Goal: Task Accomplishment & Management: Manage account settings

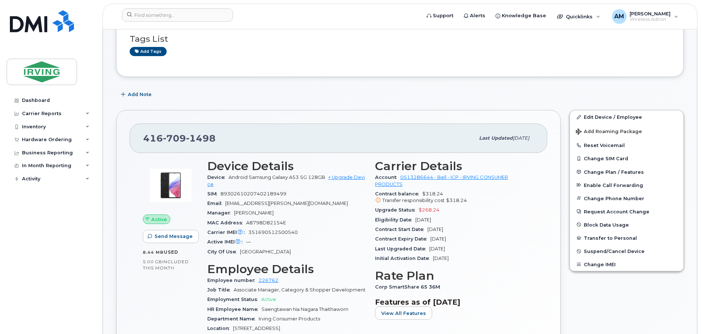
scroll to position [110, 0]
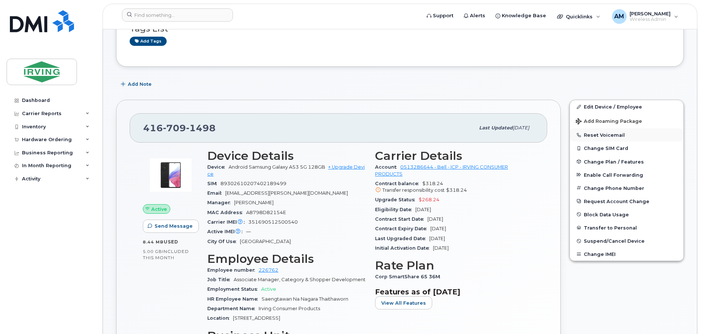
click at [612, 136] on button "Reset Voicemail" at bounding box center [627, 134] width 114 height 13
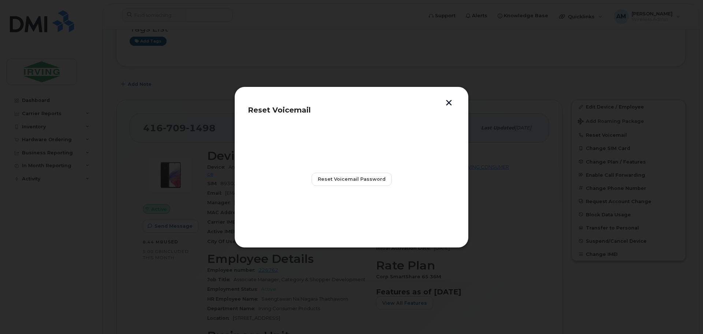
click at [447, 103] on button "button" at bounding box center [448, 104] width 11 height 8
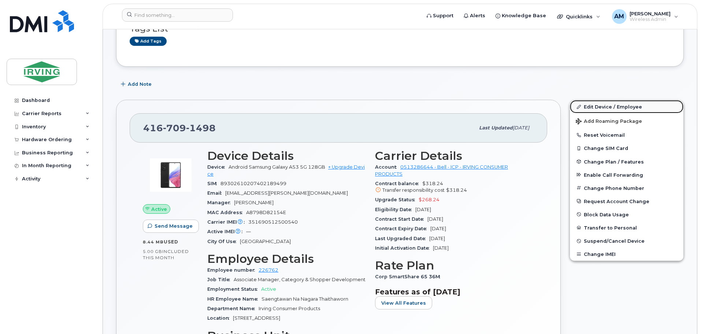
click at [607, 104] on link "Edit Device / Employee" at bounding box center [627, 106] width 114 height 13
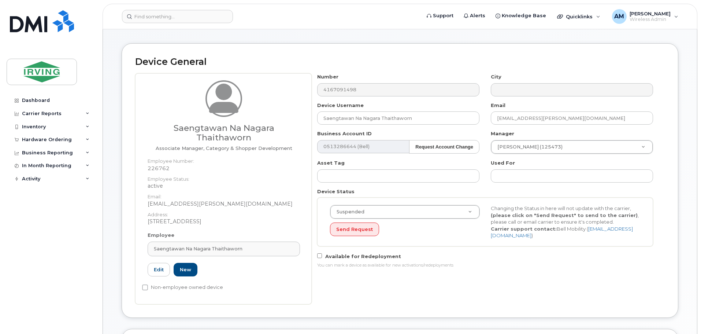
scroll to position [73, 0]
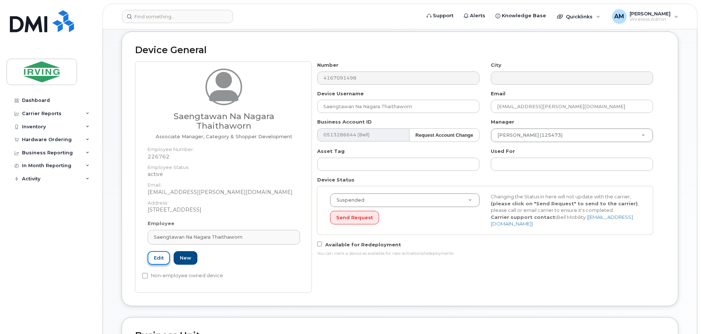
click at [156, 256] on link "Edit" at bounding box center [159, 258] width 22 height 14
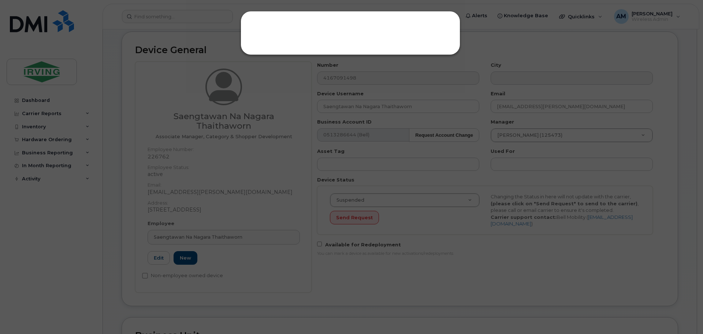
click at [187, 259] on div at bounding box center [351, 167] width 703 height 334
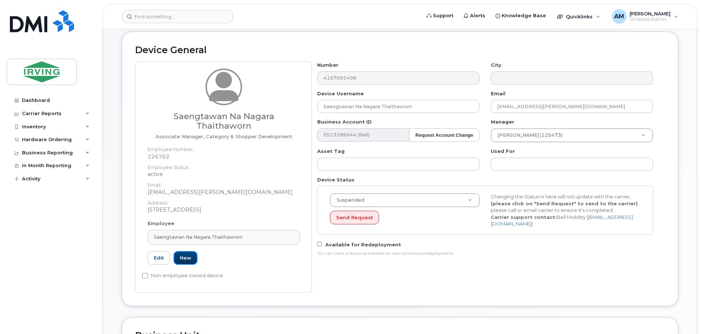
click at [187, 259] on link "New" at bounding box center [186, 258] width 24 height 14
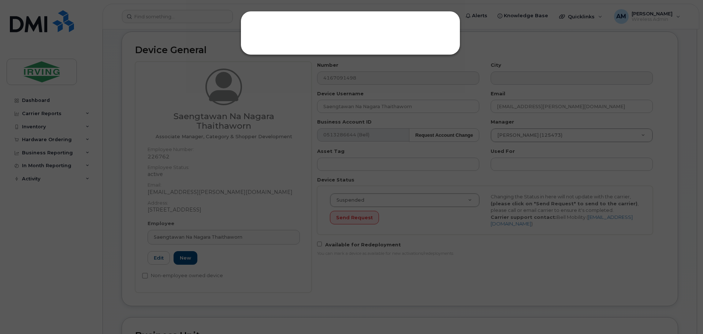
click at [331, 299] on div at bounding box center [351, 167] width 703 height 334
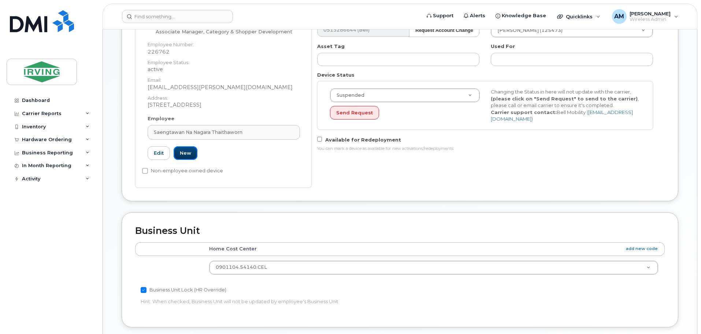
scroll to position [183, 0]
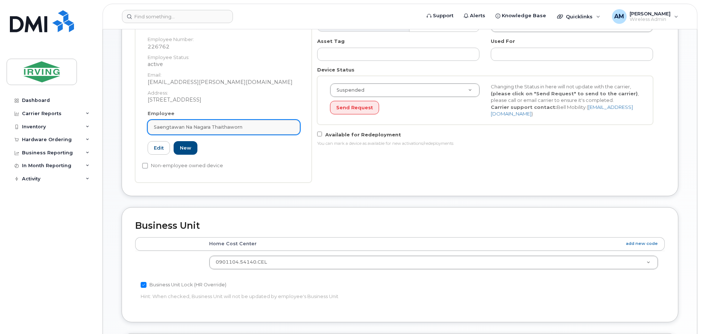
click at [253, 125] on div "Saengtawan Na Nagara Thaithaworn" at bounding box center [224, 126] width 140 height 7
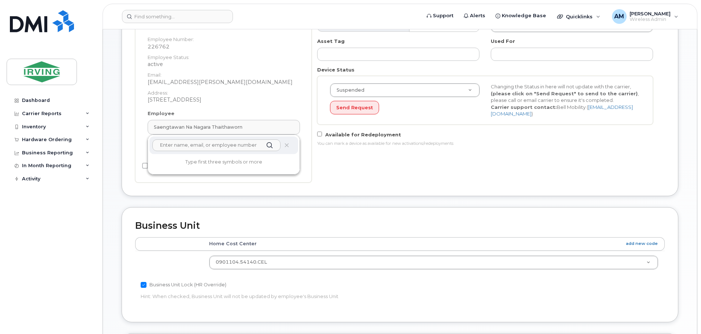
click at [199, 147] on input "text" at bounding box center [216, 145] width 128 height 12
type input "t"
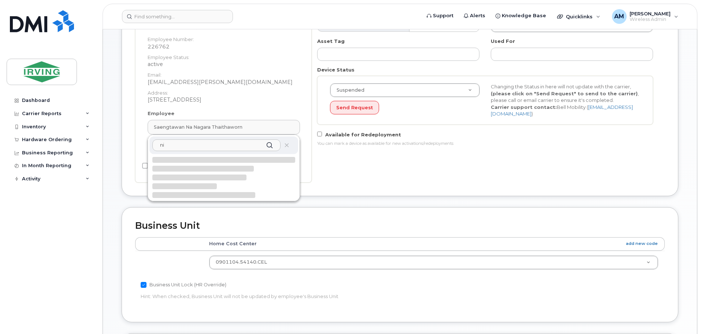
type input "n"
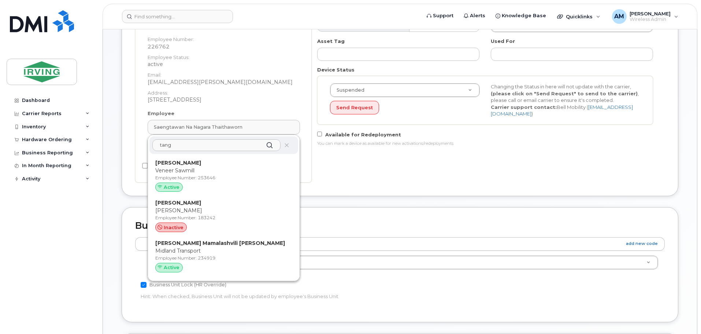
type input "tang"
click at [347, 181] on div "Number 4167091498 City Device Username Saengtawan Na Nagara Thaithaworn Email t…" at bounding box center [488, 67] width 353 height 230
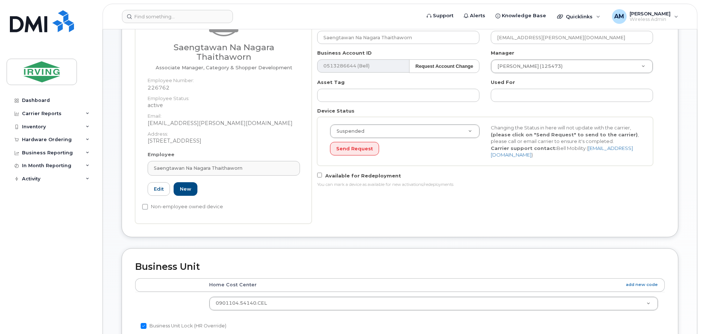
scroll to position [146, 0]
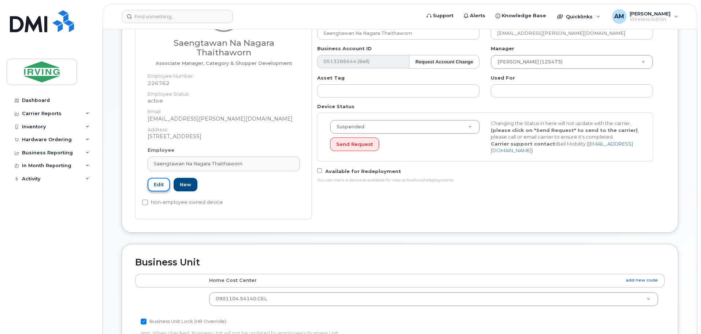
click at [157, 186] on link "Edit" at bounding box center [159, 185] width 22 height 14
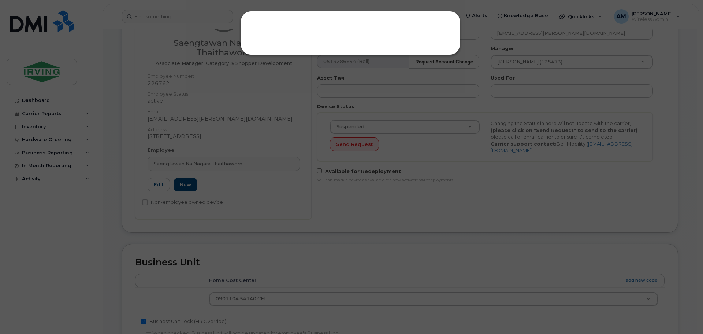
click at [279, 188] on div at bounding box center [351, 167] width 703 height 334
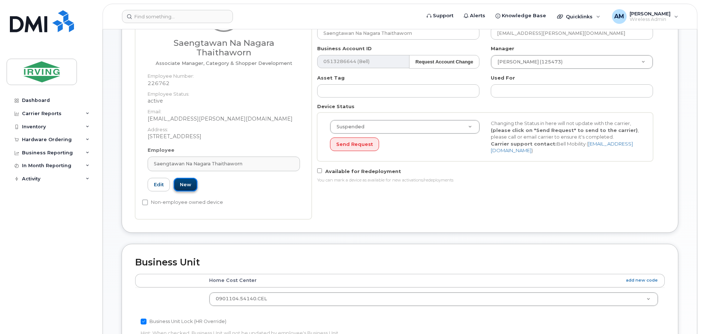
click at [188, 188] on link "New" at bounding box center [186, 185] width 24 height 14
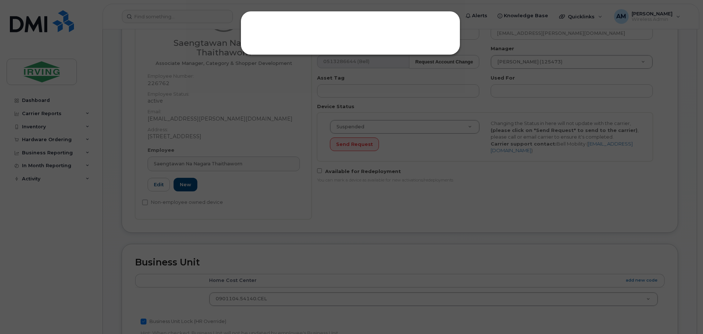
click at [248, 187] on div at bounding box center [351, 167] width 703 height 334
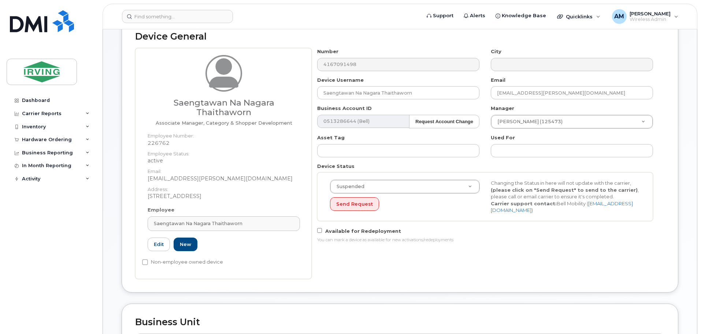
scroll to position [110, 0]
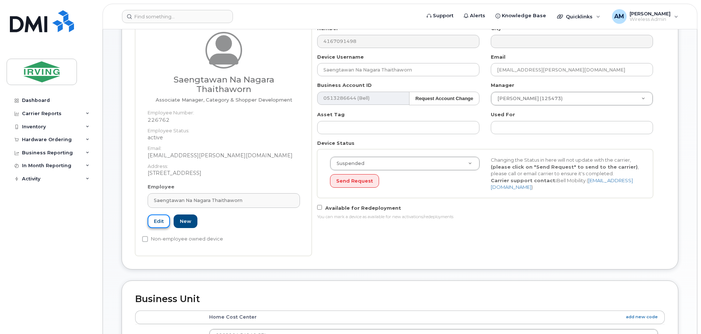
click at [152, 223] on link "Edit" at bounding box center [159, 221] width 22 height 14
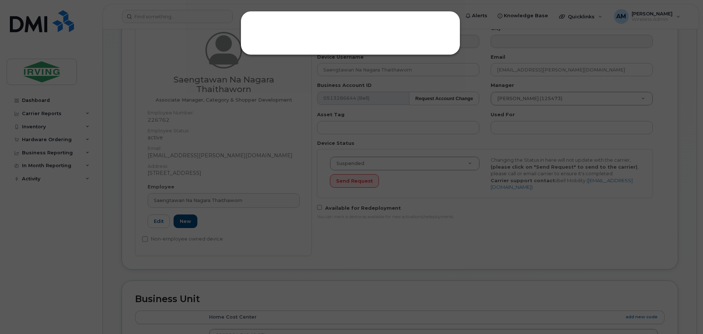
click at [241, 221] on div at bounding box center [351, 167] width 703 height 334
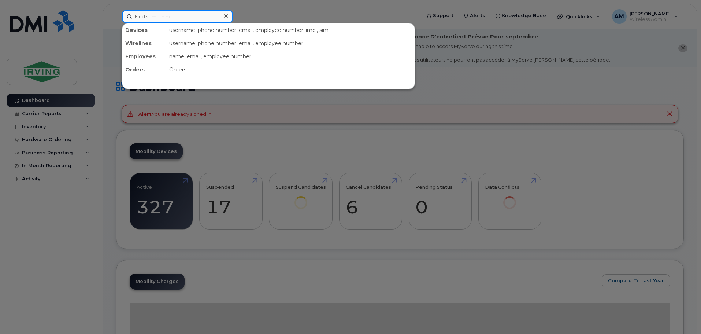
click at [180, 18] on input at bounding box center [177, 16] width 111 height 13
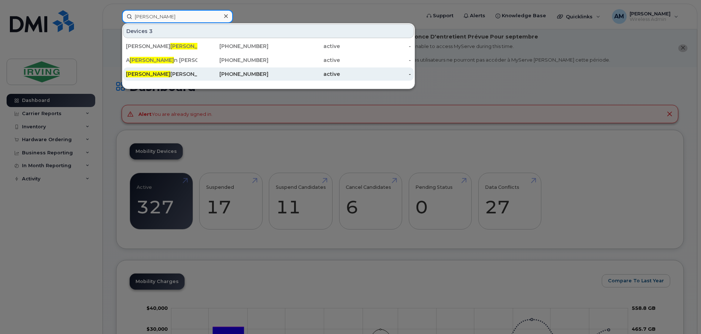
type input "ida"
click at [149, 76] on div "Ida Lamanna" at bounding box center [161, 73] width 71 height 7
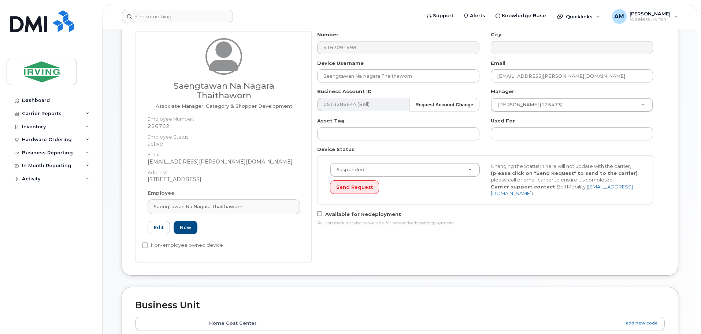
scroll to position [110, 0]
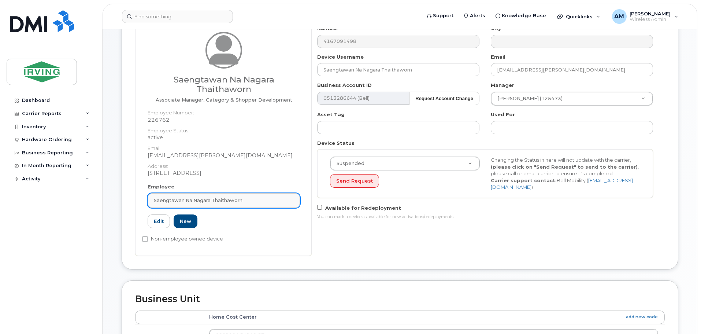
click at [259, 198] on div "Saengtawan Na Nagara Thaithaworn" at bounding box center [224, 200] width 140 height 7
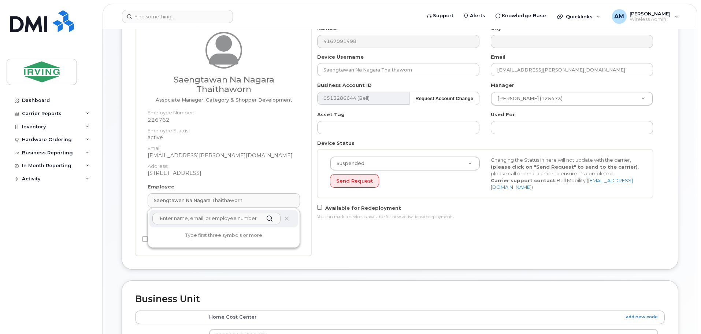
click at [202, 220] on input "text" at bounding box center [216, 218] width 128 height 12
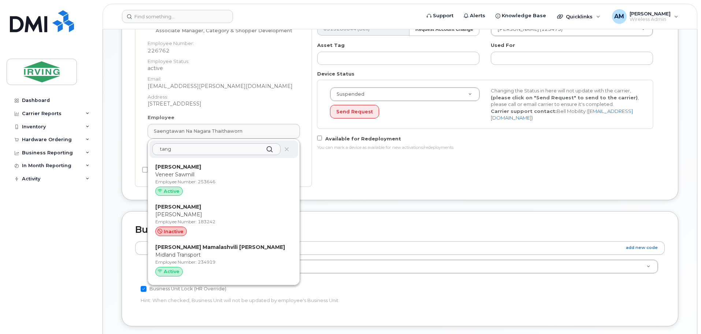
scroll to position [183, 0]
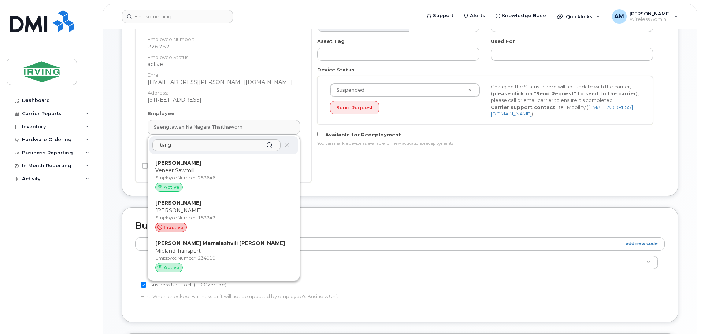
click at [188, 146] on input "tang" at bounding box center [216, 145] width 128 height 12
type input "t"
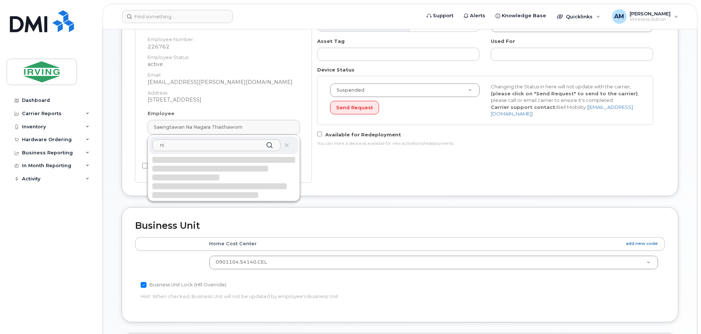
type input "n"
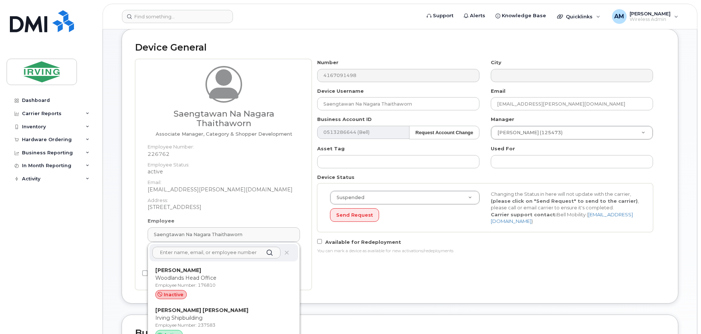
scroll to position [73, 0]
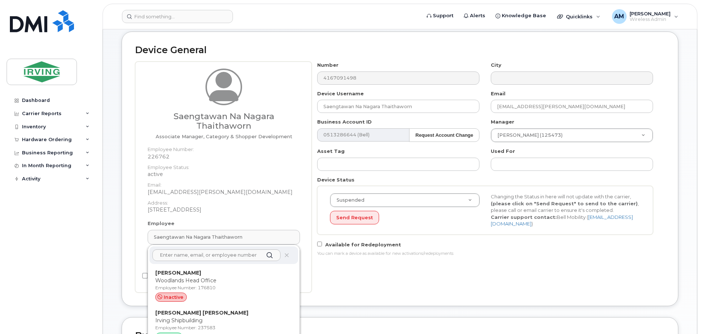
click at [463, 284] on div "Number 4167091498 City Device Username Saengtawan Na Nagara Thaithaworn Email t…" at bounding box center [488, 177] width 353 height 230
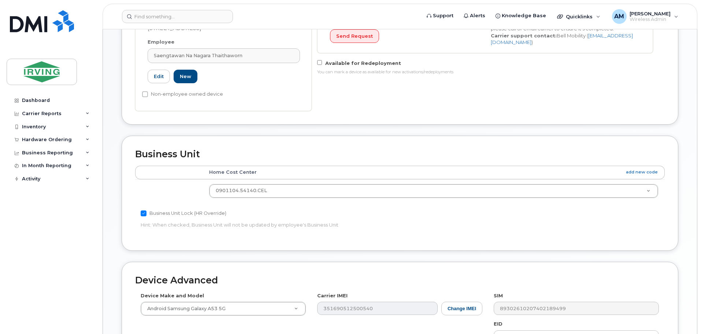
scroll to position [256, 0]
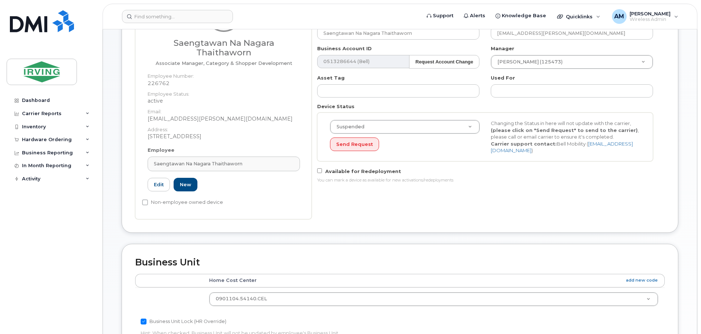
scroll to position [0, 0]
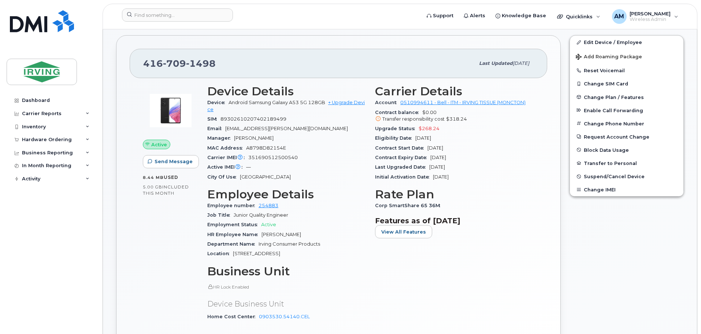
scroll to position [183, 0]
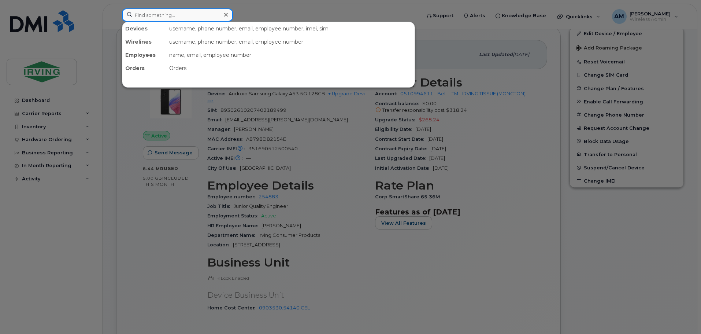
click at [193, 14] on input at bounding box center [177, 14] width 111 height 13
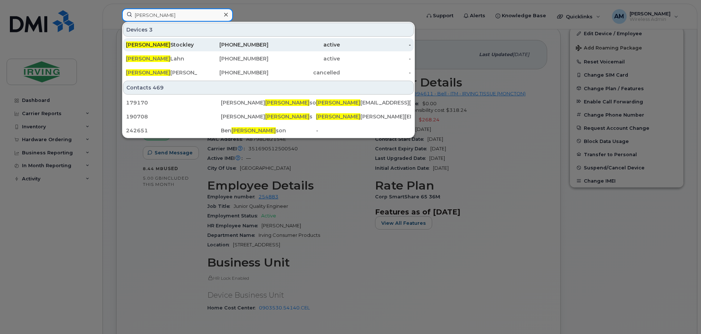
type input "[PERSON_NAME]"
click at [161, 45] on div "Stephen Stockley" at bounding box center [161, 44] width 71 height 7
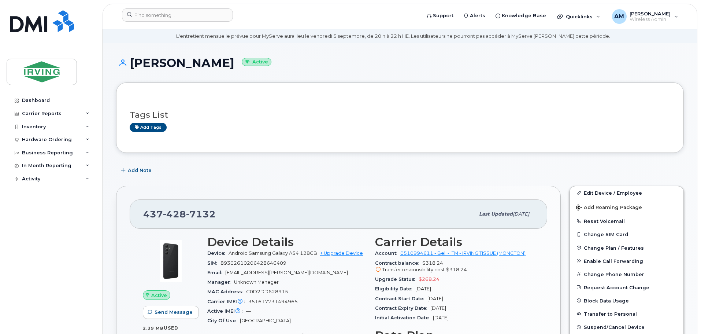
scroll to position [37, 0]
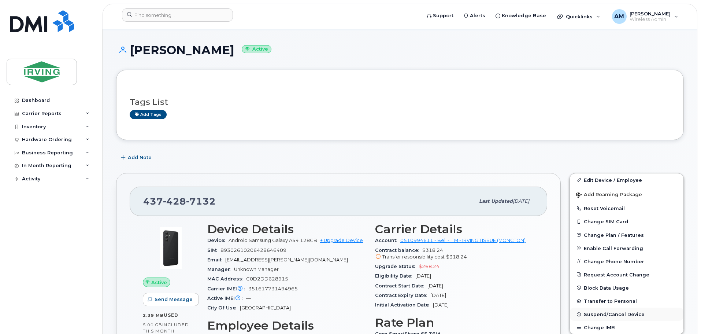
click at [612, 313] on span "Suspend/Cancel Device" at bounding box center [614, 313] width 61 height 5
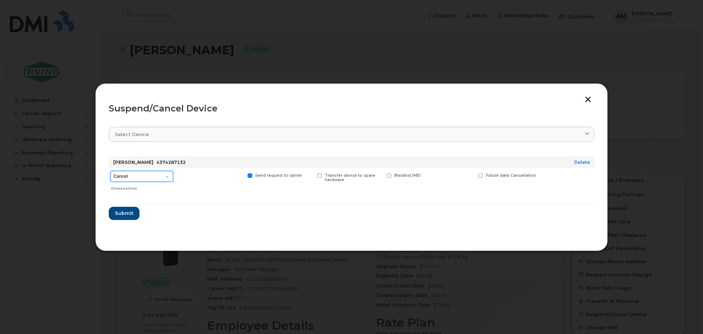
click at [167, 177] on select "Cancel Suspend - Extend Suspension Suspend - Reduced Rate Suspend - Full Rate S…" at bounding box center [141, 176] width 63 height 11
select select "[object Object]"
click at [110, 171] on select "Cancel Suspend - Extend Suspension Suspend - Reduced Rate Suspend - Full Rate S…" at bounding box center [141, 176] width 63 height 11
click at [127, 215] on span "Submit" at bounding box center [124, 212] width 18 height 7
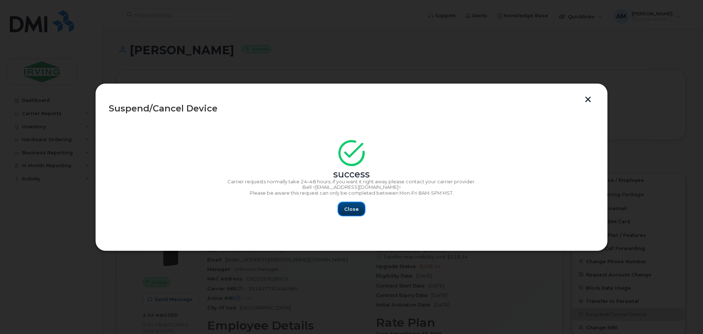
click at [349, 207] on span "Close" at bounding box center [351, 208] width 15 height 7
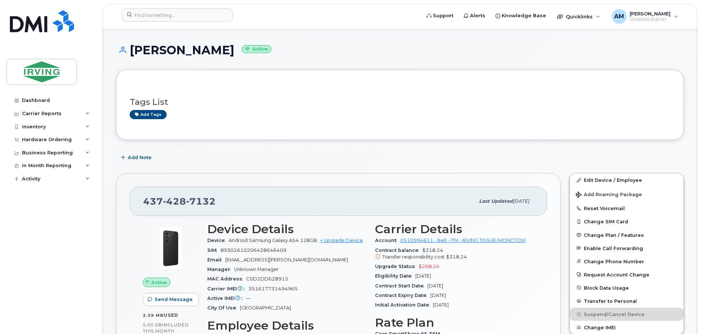
click at [360, 44] on h1 "Stephen Stockley Active" at bounding box center [400, 50] width 568 height 13
